Goal: Navigation & Orientation: Understand site structure

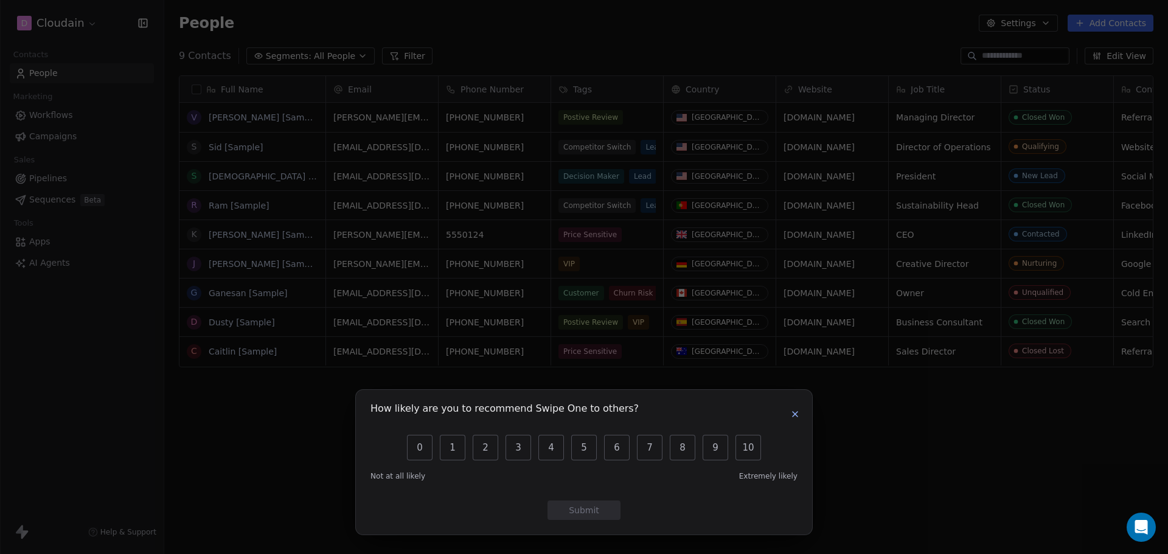
scroll to position [10, 10]
click at [801, 409] on button "button" at bounding box center [795, 414] width 15 height 15
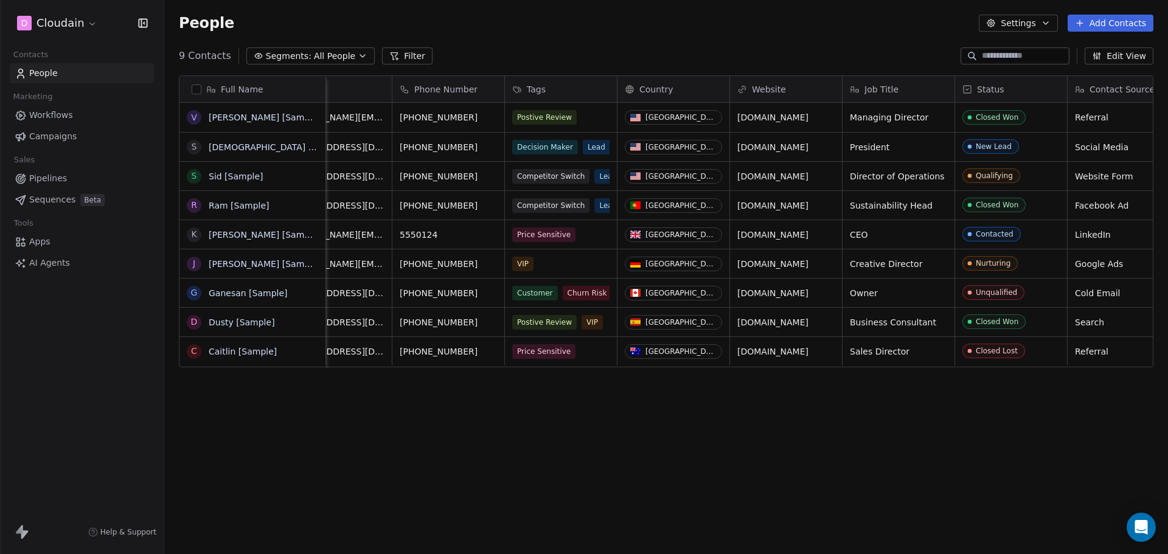
scroll to position [0, 0]
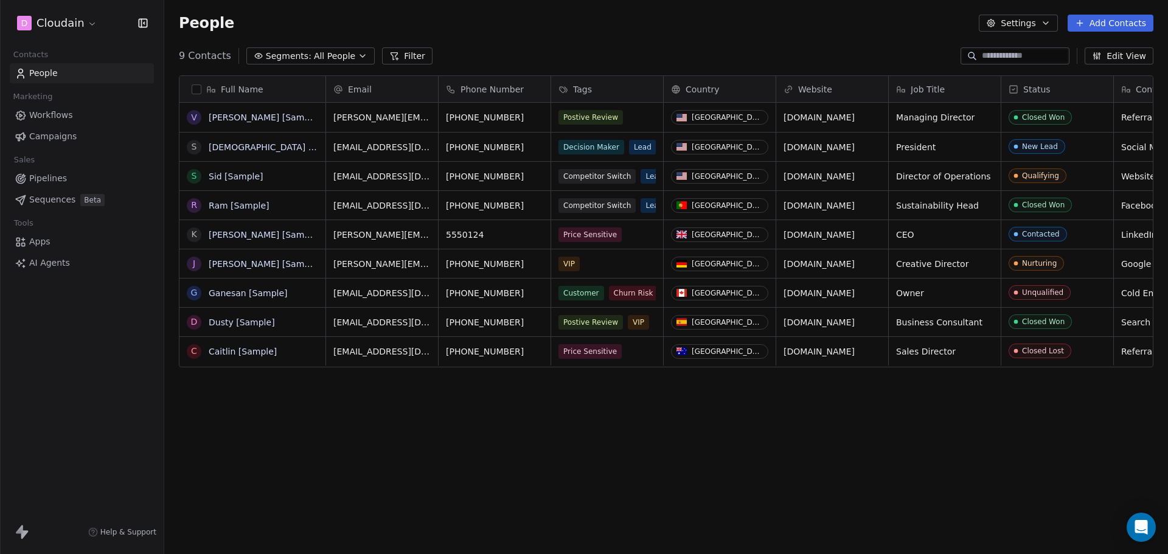
click at [358, 56] on icon "button" at bounding box center [363, 56] width 10 height 10
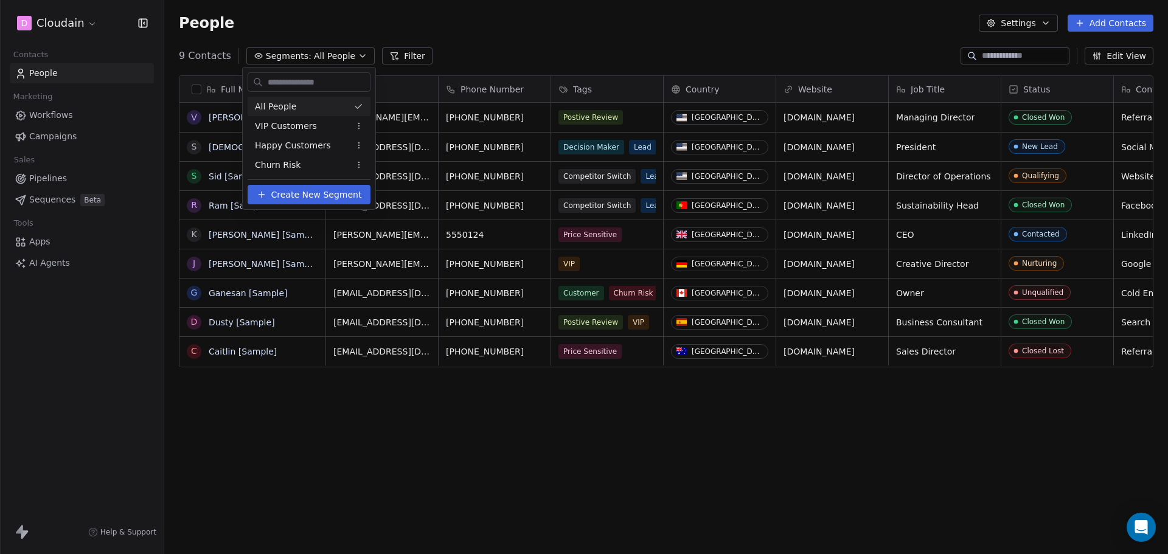
click at [348, 54] on html "D Cloudain Contacts People Marketing Workflows Campaigns Sales Pipelines Sequen…" at bounding box center [584, 277] width 1168 height 554
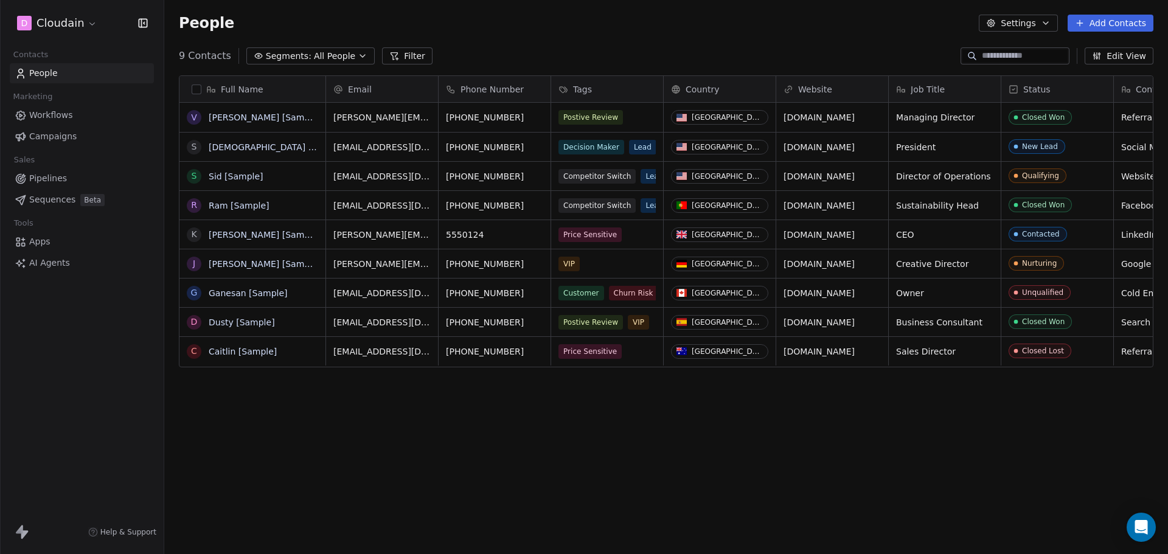
click at [278, 402] on div "Full Name V [PERSON_NAME] [Sample] S [PERSON_NAME] [Sample] S [PERSON_NAME] [Sa…" at bounding box center [666, 310] width 1004 height 488
click at [92, 23] on html "D Cloudain Contacts People Marketing Workflows Campaigns Sales Pipelines Sequen…" at bounding box center [584, 277] width 1168 height 554
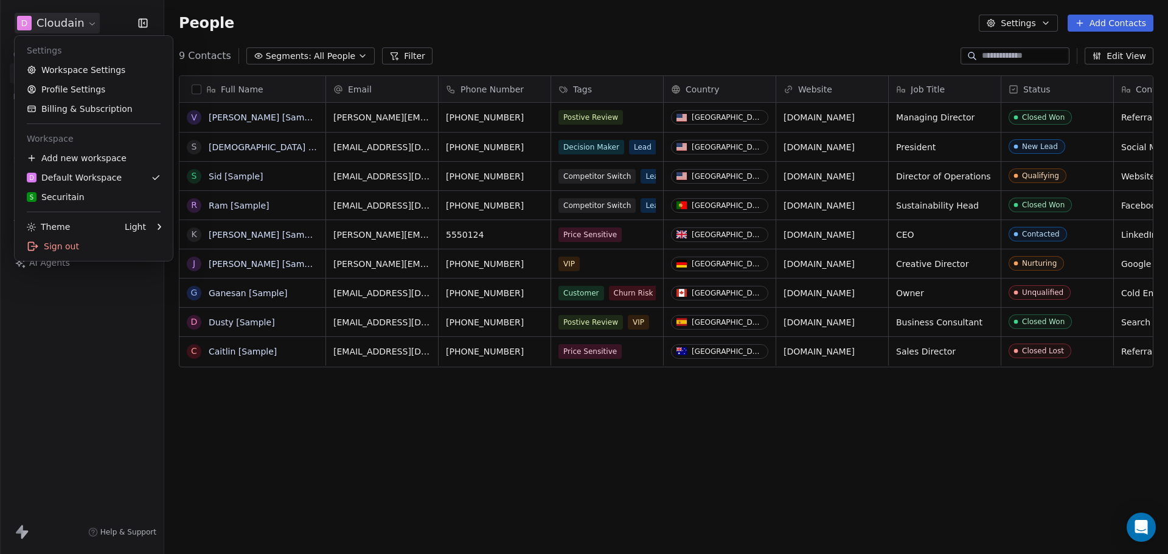
click at [335, 444] on html "D Cloudain Contacts People Marketing Workflows Campaigns Sales Pipelines Sequen…" at bounding box center [584, 277] width 1168 height 554
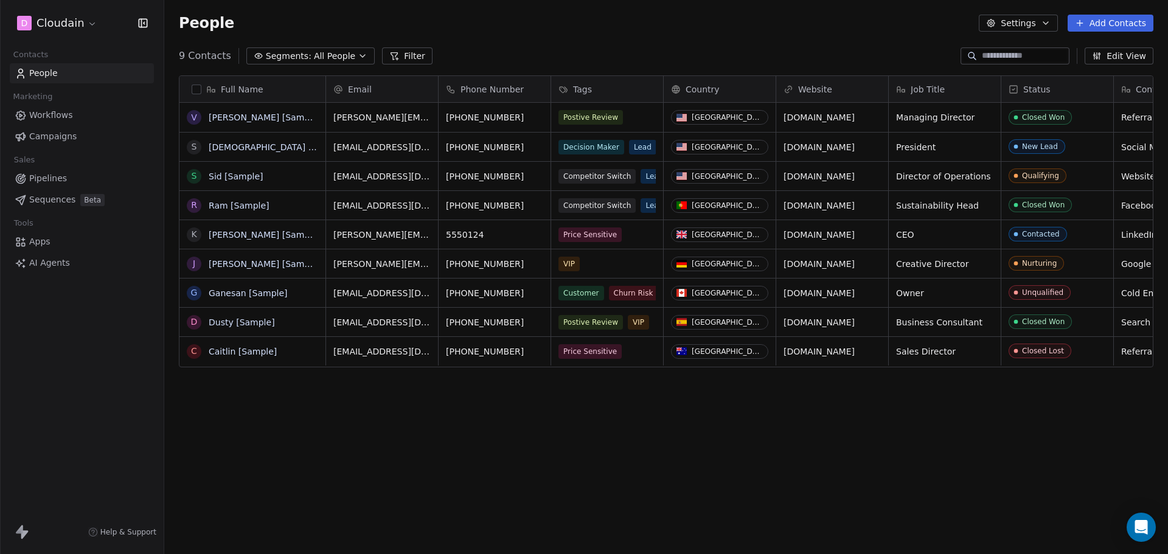
click at [53, 177] on span "Pipelines" at bounding box center [48, 178] width 38 height 13
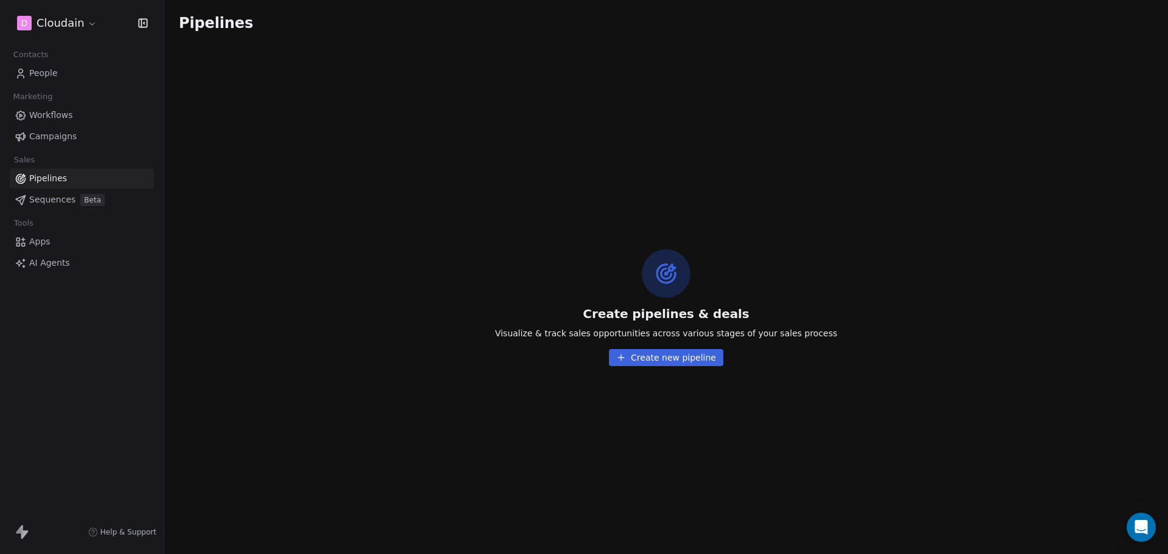
click at [71, 116] on span "Workflows" at bounding box center [51, 115] width 44 height 13
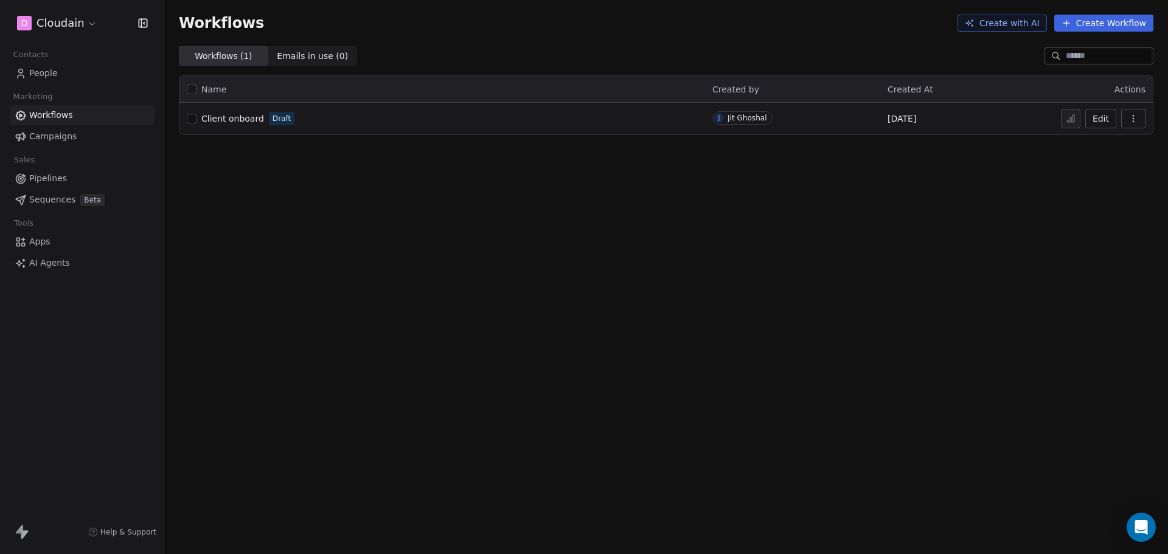
click at [61, 71] on link "People" at bounding box center [82, 73] width 144 height 20
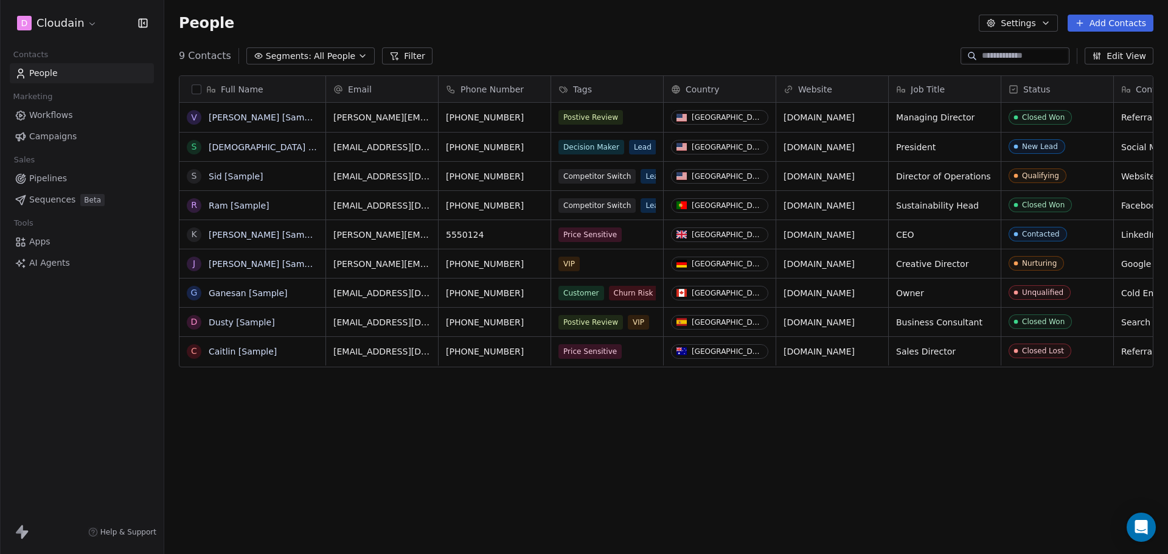
scroll to position [478, 995]
click at [69, 242] on link "Apps" at bounding box center [82, 242] width 144 height 20
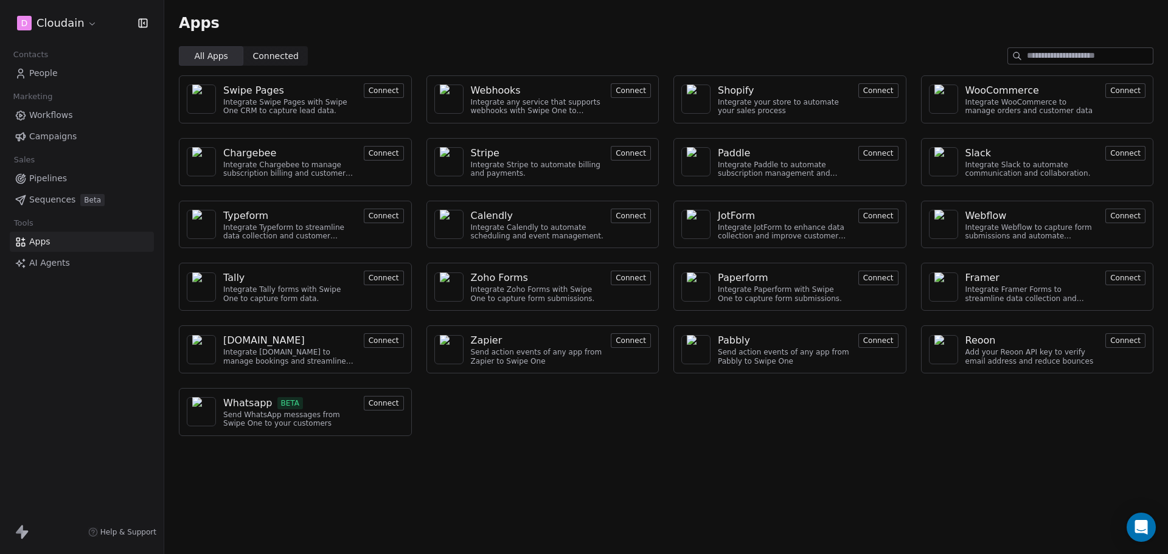
click at [270, 58] on span "Connected" at bounding box center [276, 56] width 46 height 13
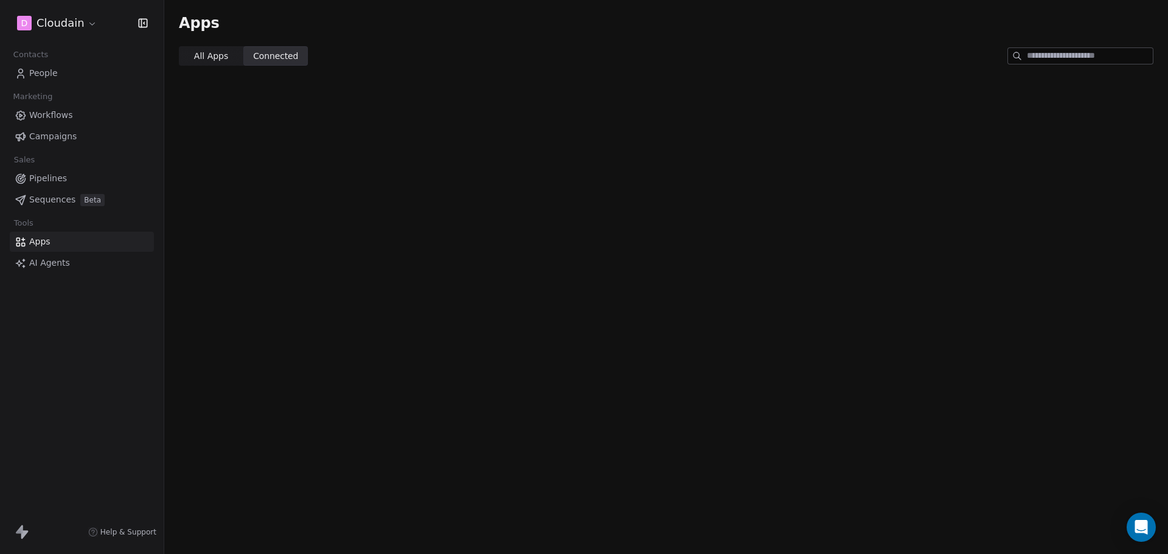
click at [296, 162] on div "Apps All Apps All Apps Connected Connected" at bounding box center [666, 277] width 1004 height 554
click at [295, 162] on div "Apps All Apps All Apps Connected Connected" at bounding box center [666, 277] width 1004 height 554
drag, startPoint x: 274, startPoint y: 117, endPoint x: 270, endPoint y: 113, distance: 6.9
click at [273, 116] on div "Apps All Apps All Apps Connected Connected" at bounding box center [666, 277] width 1004 height 554
click at [221, 57] on span "All Apps" at bounding box center [211, 56] width 34 height 13
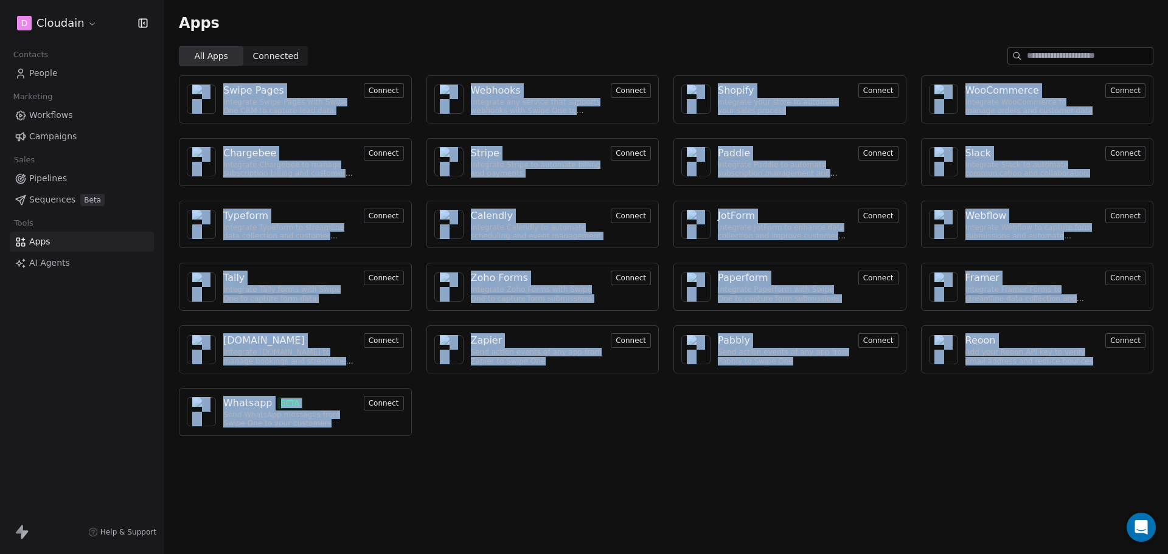
click at [576, 517] on div "Apps All Apps All Apps Connected Connected Swipe Pages Integrate Swipe Pages wi…" at bounding box center [666, 277] width 1004 height 554
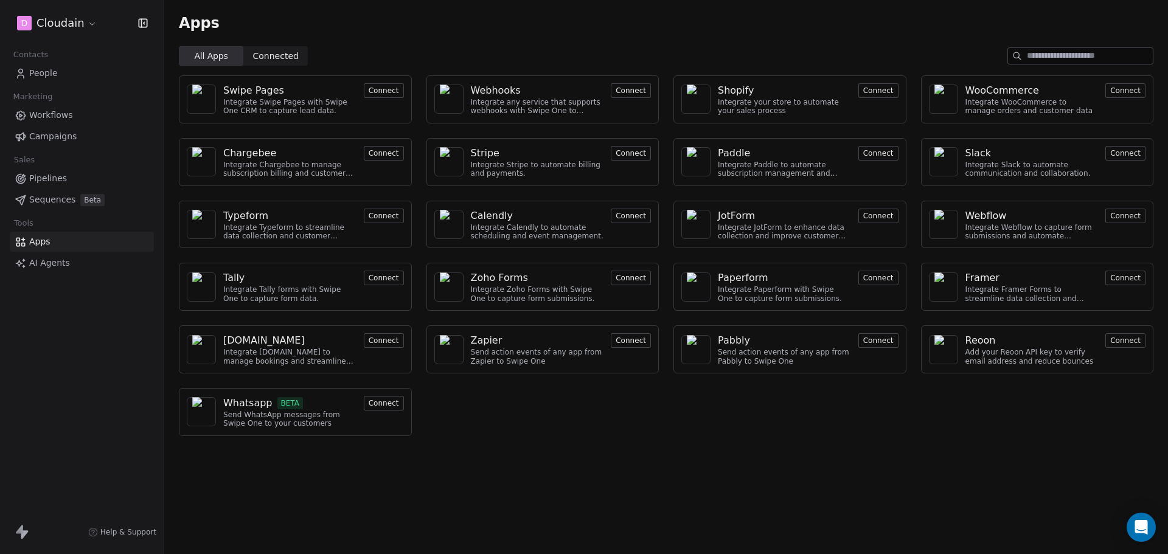
click at [127, 439] on div "D Cloudain Contacts People Marketing Workflows Campaigns Sales Pipelines Sequen…" at bounding box center [82, 277] width 164 height 554
